Goal: Navigation & Orientation: Find specific page/section

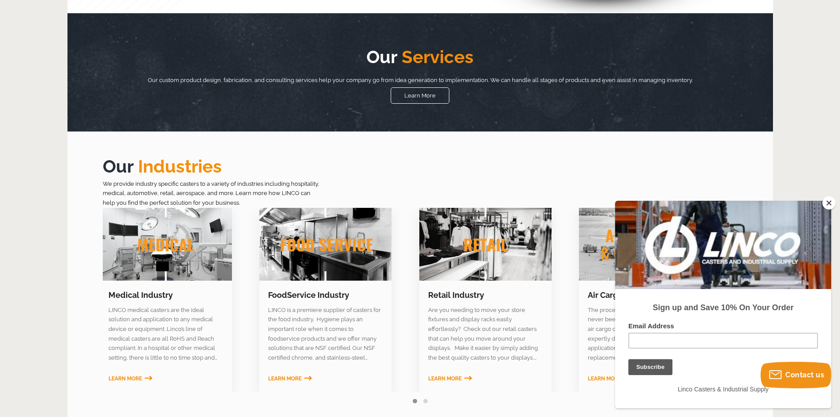
drag, startPoint x: 466, startPoint y: 235, endPoint x: 258, endPoint y: 246, distance: 207.9
click at [259, 246] on link at bounding box center [325, 244] width 132 height 73
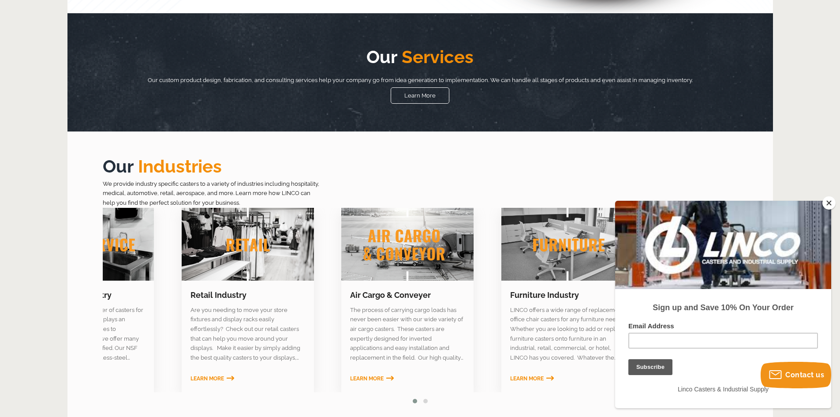
drag, startPoint x: 372, startPoint y: 257, endPoint x: 260, endPoint y: 262, distance: 112.0
click at [260, 262] on link at bounding box center [248, 244] width 132 height 73
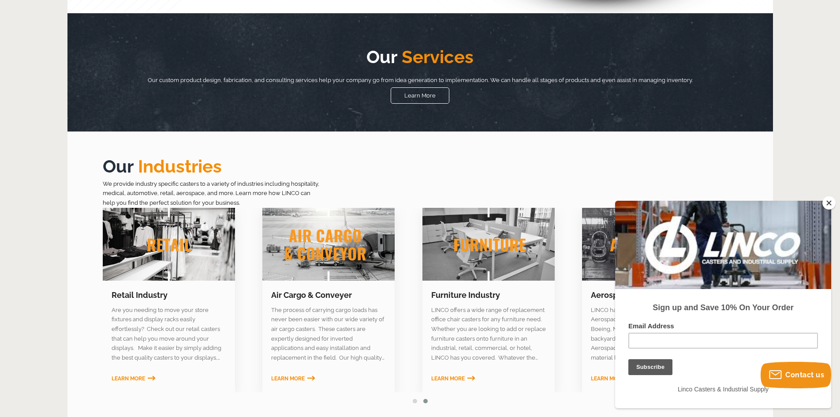
drag, startPoint x: 373, startPoint y: 264, endPoint x: 268, endPoint y: 265, distance: 104.9
click at [268, 265] on link at bounding box center [328, 244] width 132 height 73
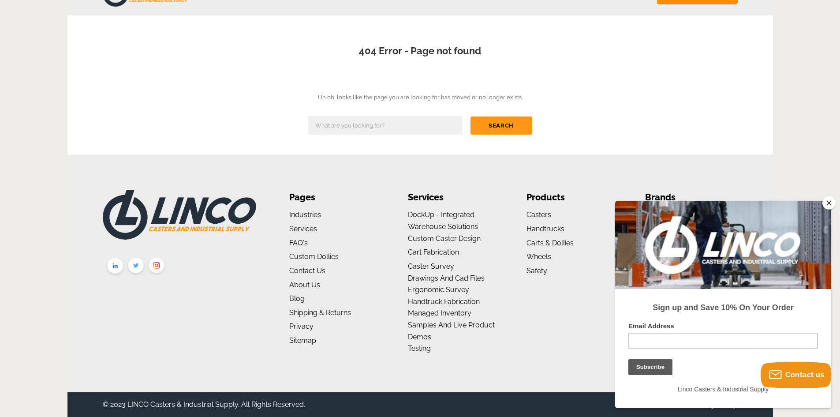
scroll to position [60, 0]
click at [827, 201] on button "Close" at bounding box center [828, 202] width 13 height 13
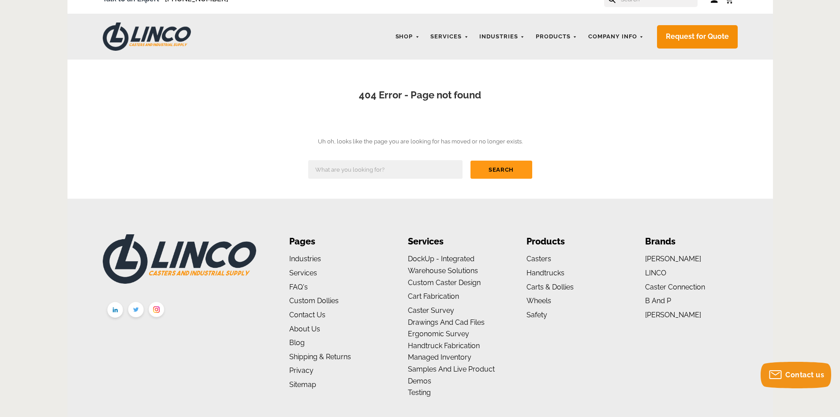
scroll to position [0, 0]
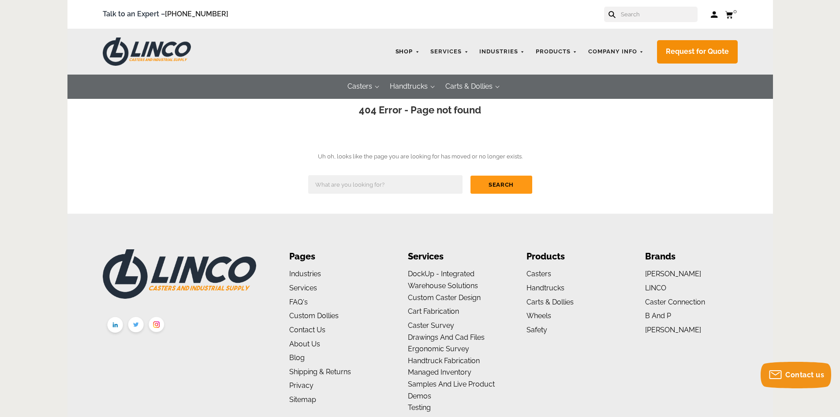
click at [417, 52] on link "Shop" at bounding box center [407, 51] width 33 height 17
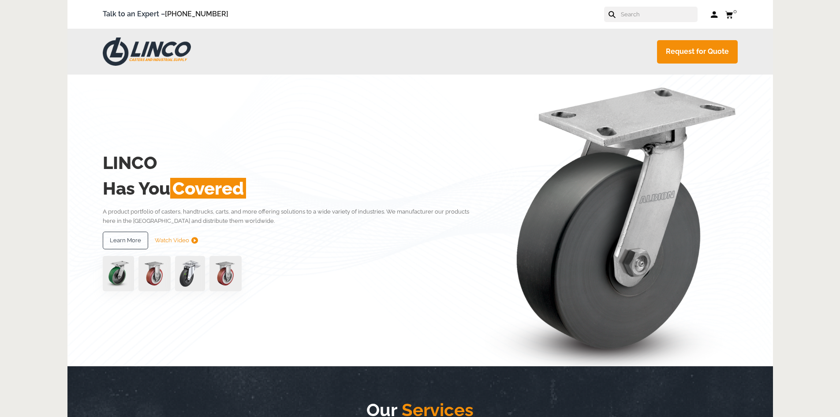
scroll to position [353, 0]
